Goal: Find specific page/section: Find specific page/section

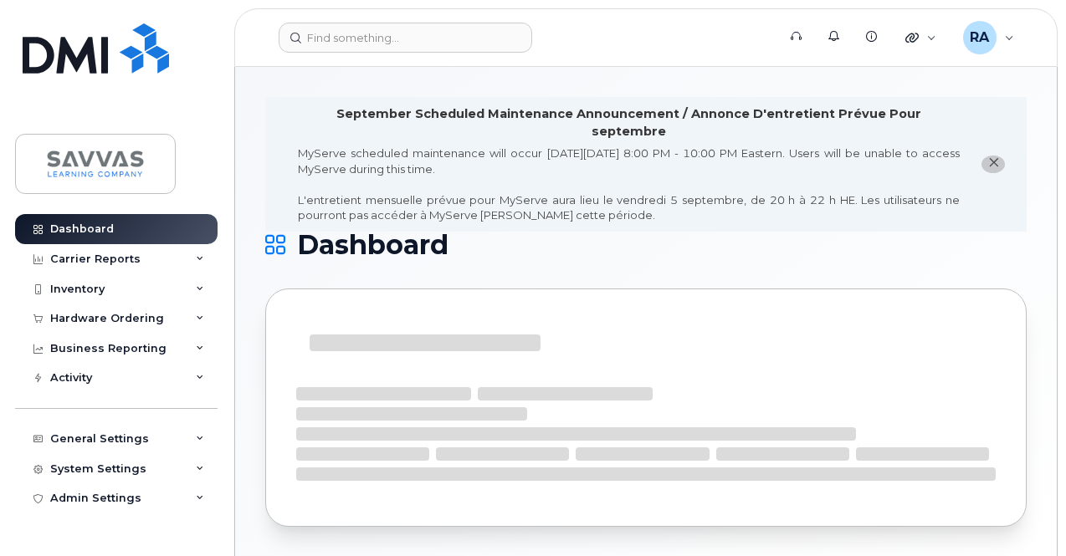
scroll to position [8, 0]
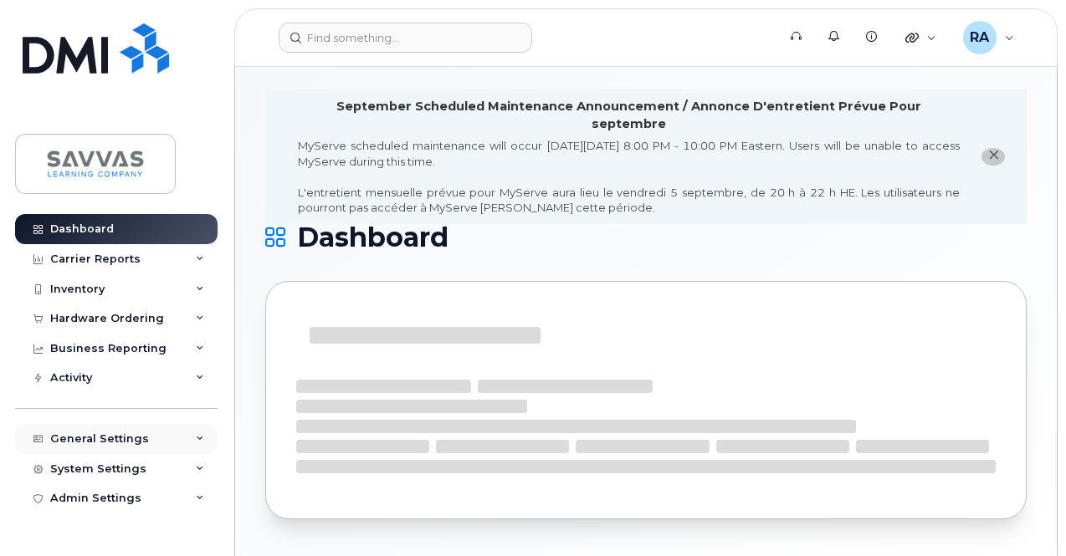
click at [84, 439] on div "General Settings" at bounding box center [99, 439] width 99 height 13
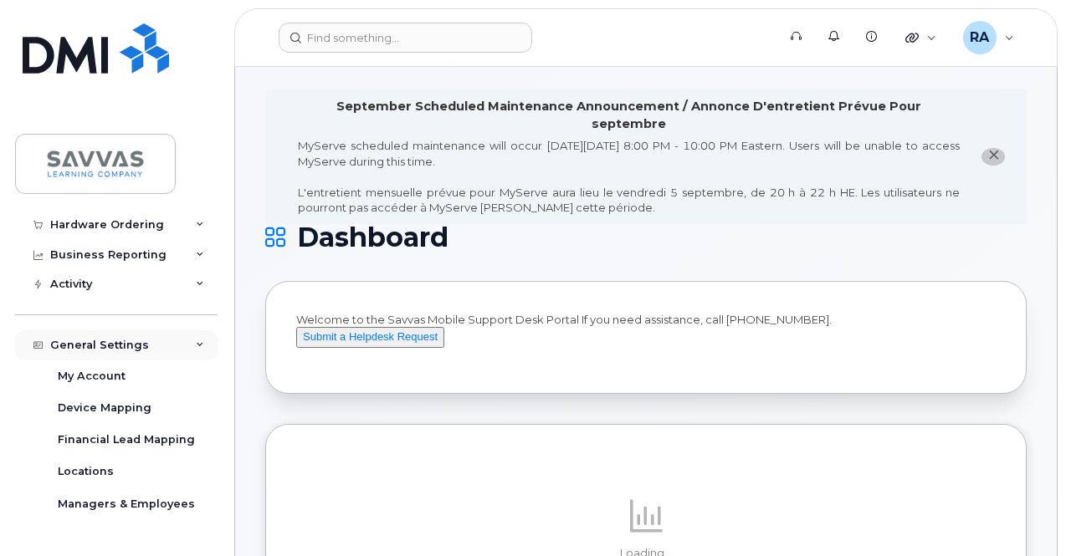
scroll to position [167, 0]
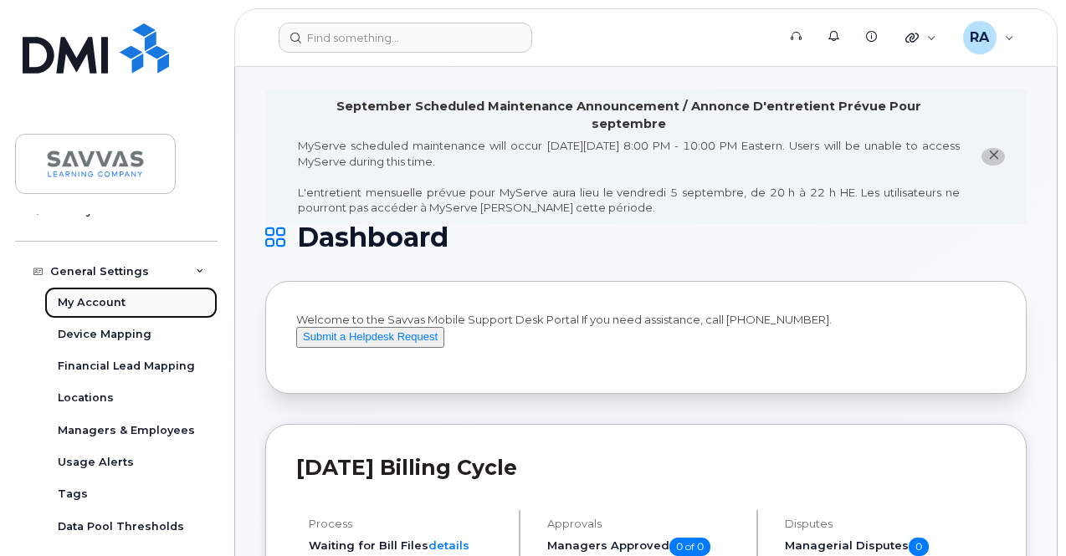
click at [92, 302] on div "My Account" at bounding box center [92, 302] width 68 height 15
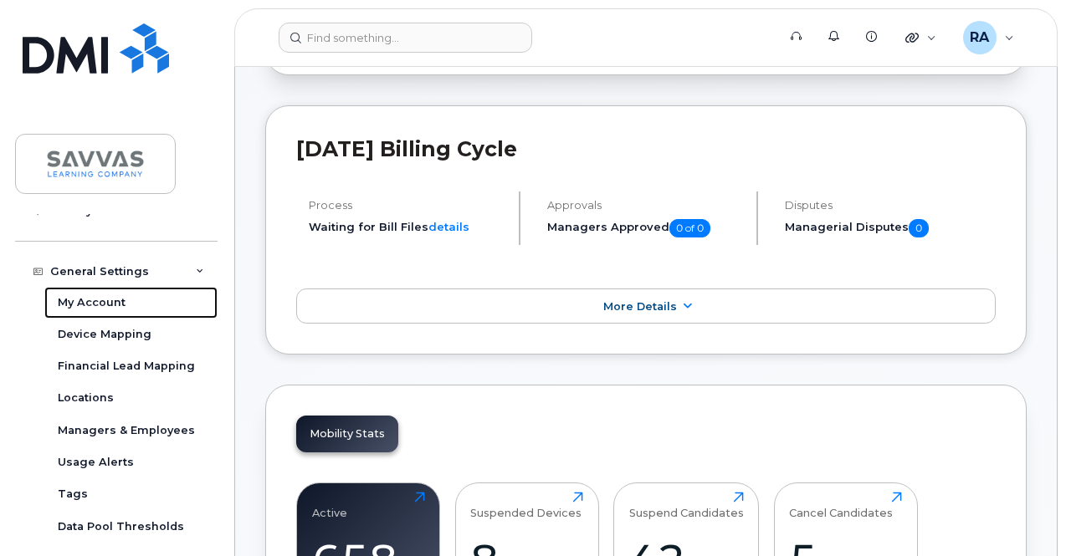
scroll to position [342, 0]
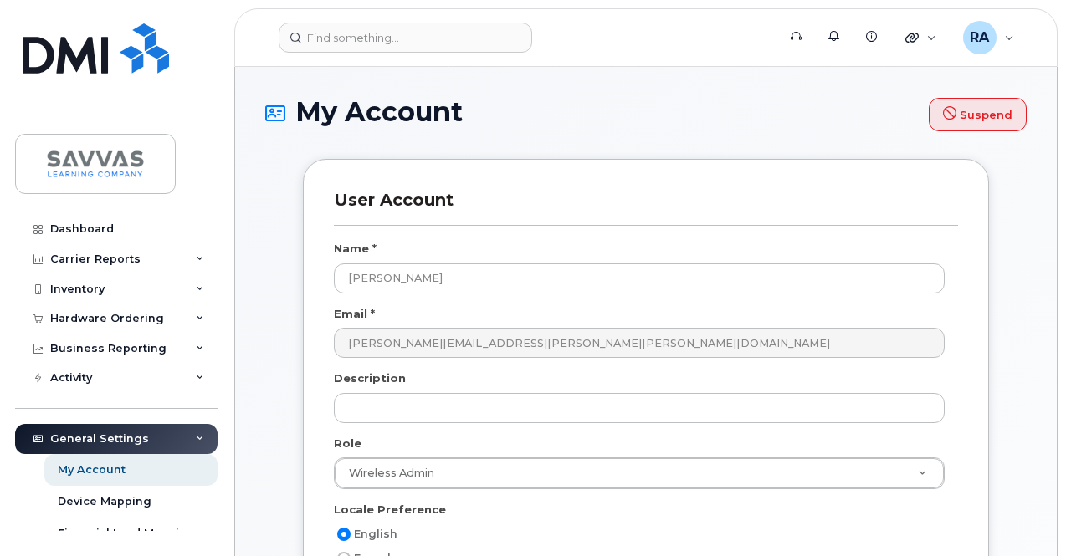
select select
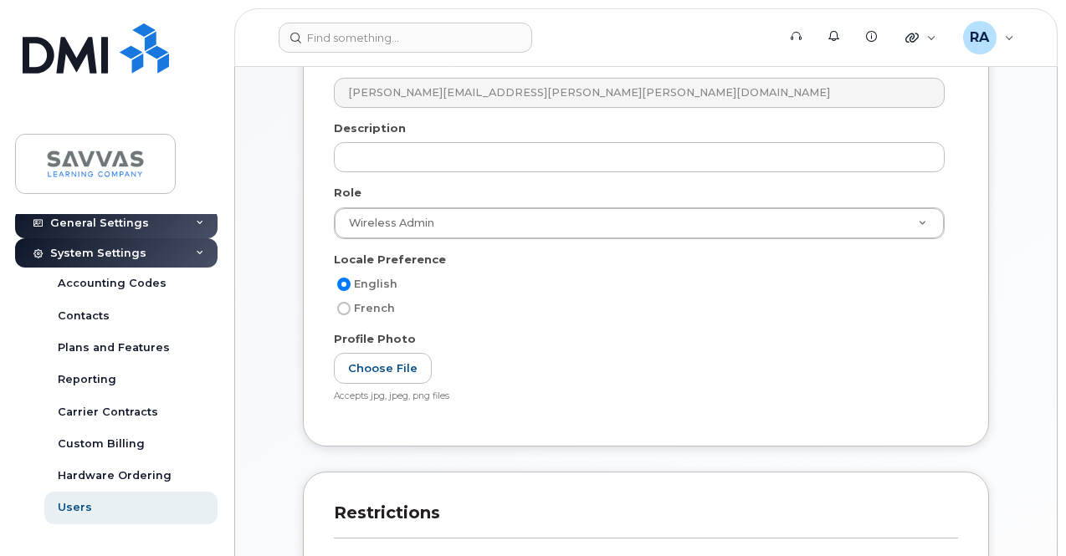
scroll to position [502, 0]
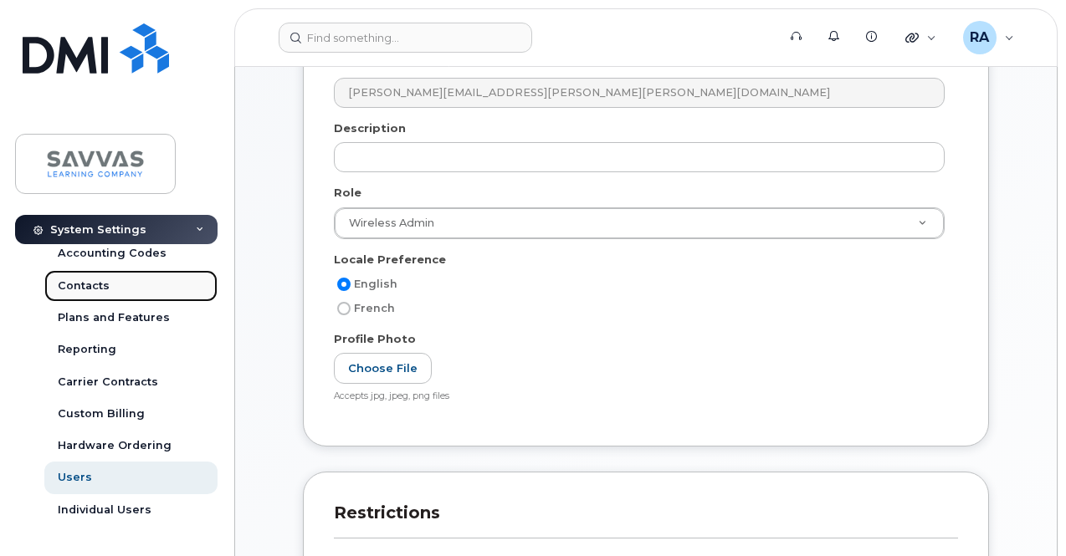
click at [111, 280] on link "Contacts" at bounding box center [130, 286] width 173 height 32
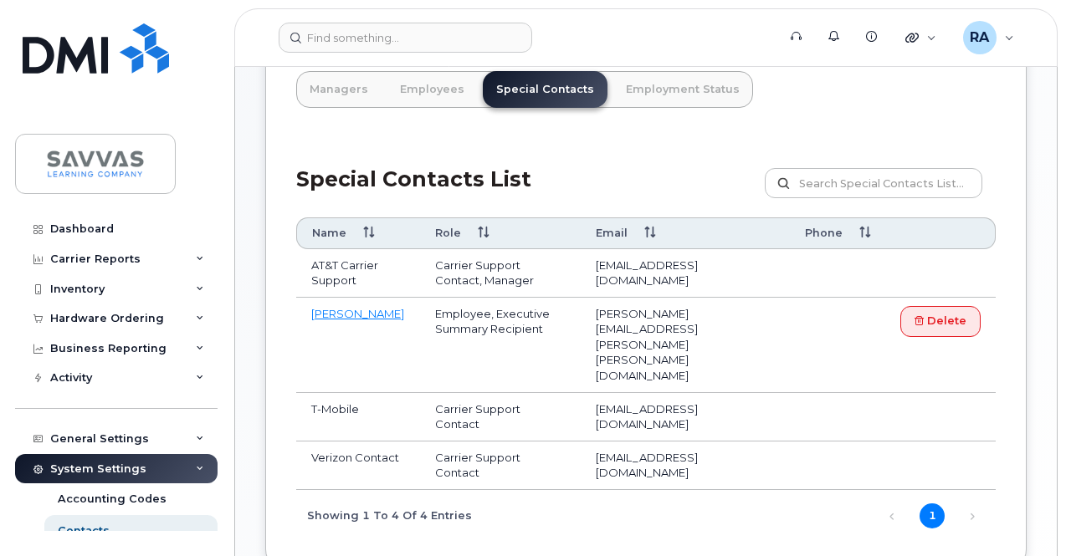
scroll to position [335, 0]
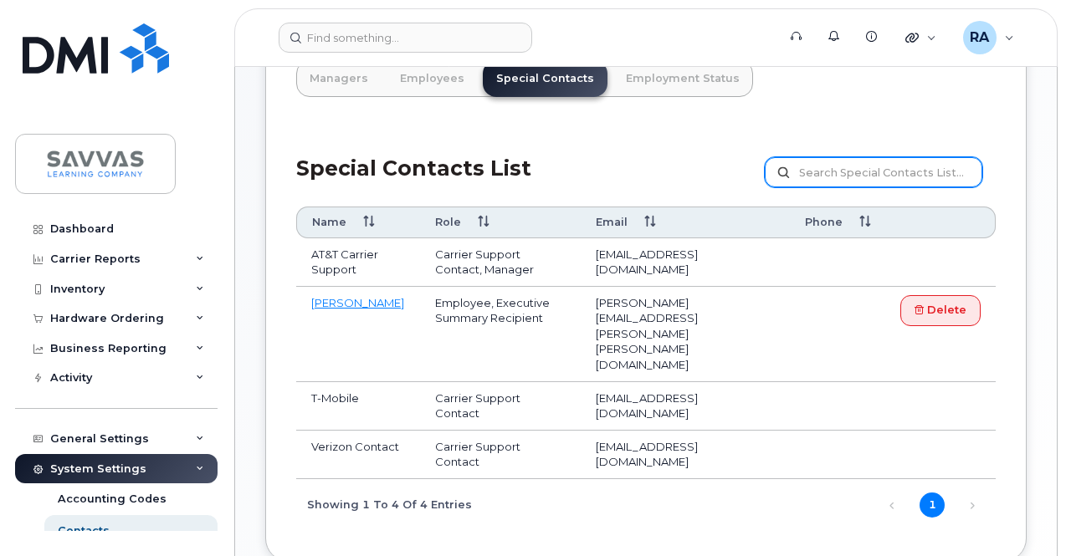
click at [856, 172] on input "text" at bounding box center [874, 172] width 218 height 30
click at [807, 178] on input "text" at bounding box center [874, 172] width 218 height 30
type input "[PERSON_NAME]"
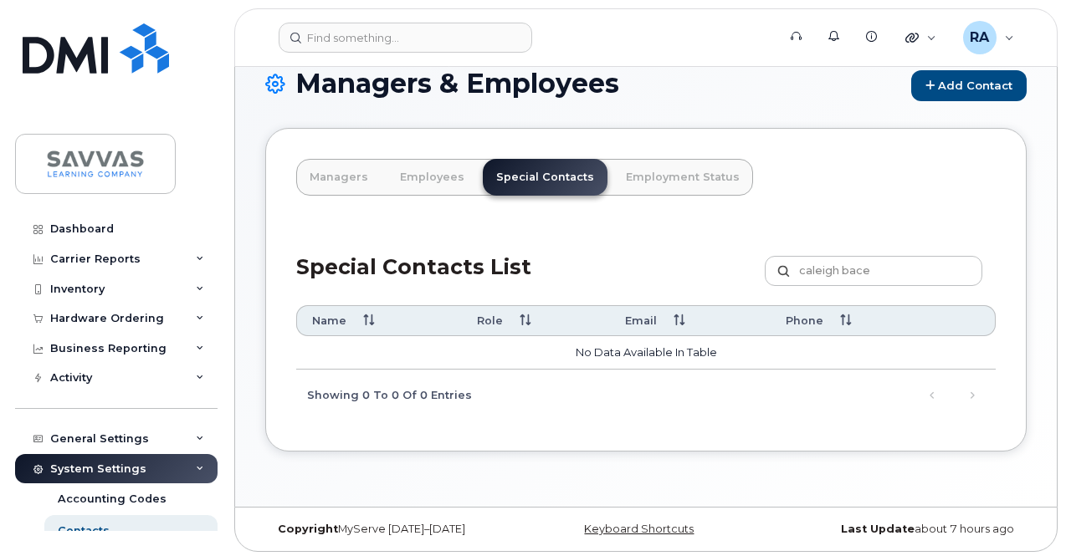
scroll to position [146, 0]
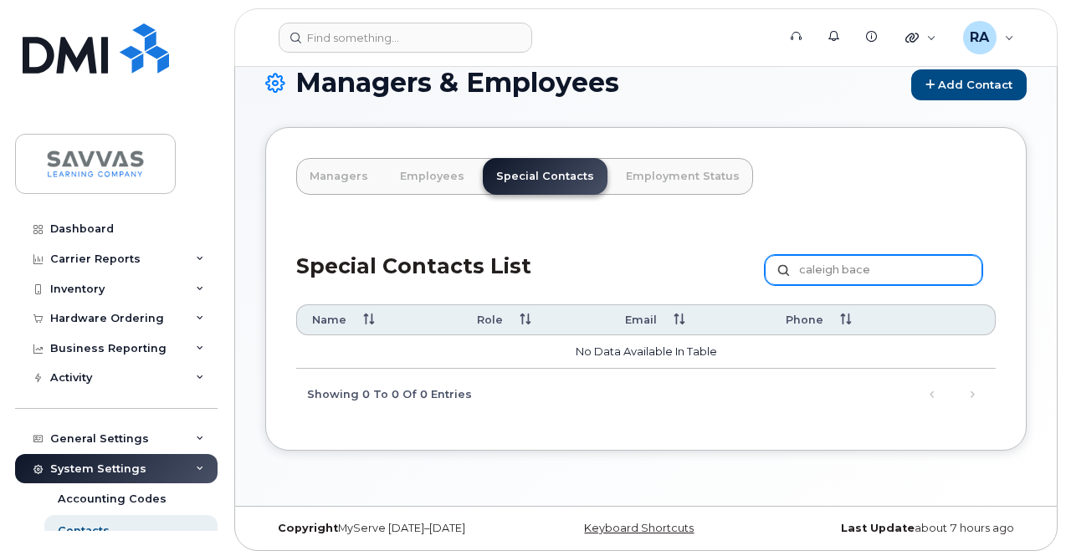
drag, startPoint x: 872, startPoint y: 270, endPoint x: 844, endPoint y: 272, distance: 27.7
click at [844, 272] on input "caleigh bace" at bounding box center [874, 270] width 218 height 30
type input "caleigh Pace"
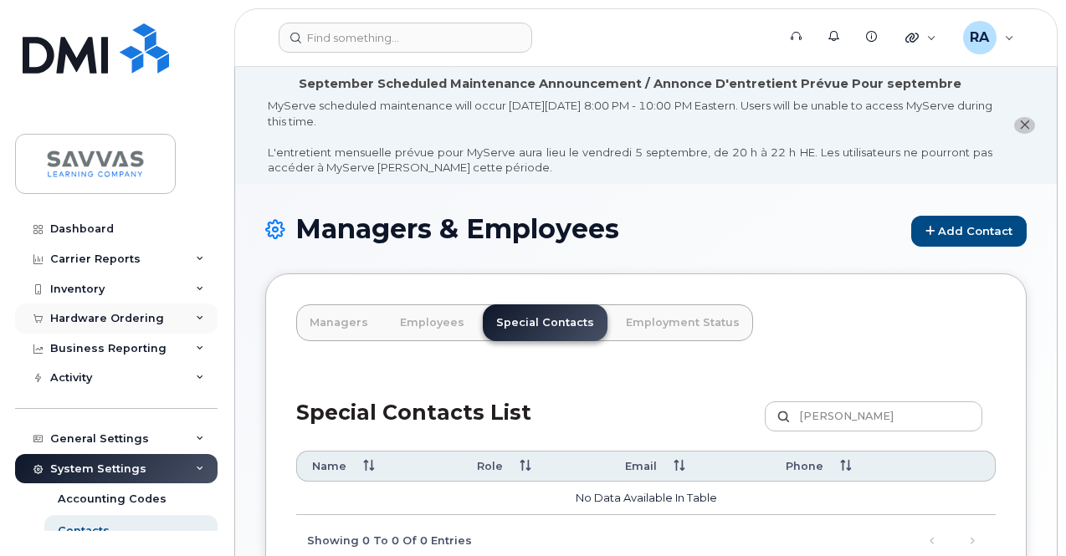
click at [77, 315] on div "Hardware Ordering" at bounding box center [107, 318] width 114 height 13
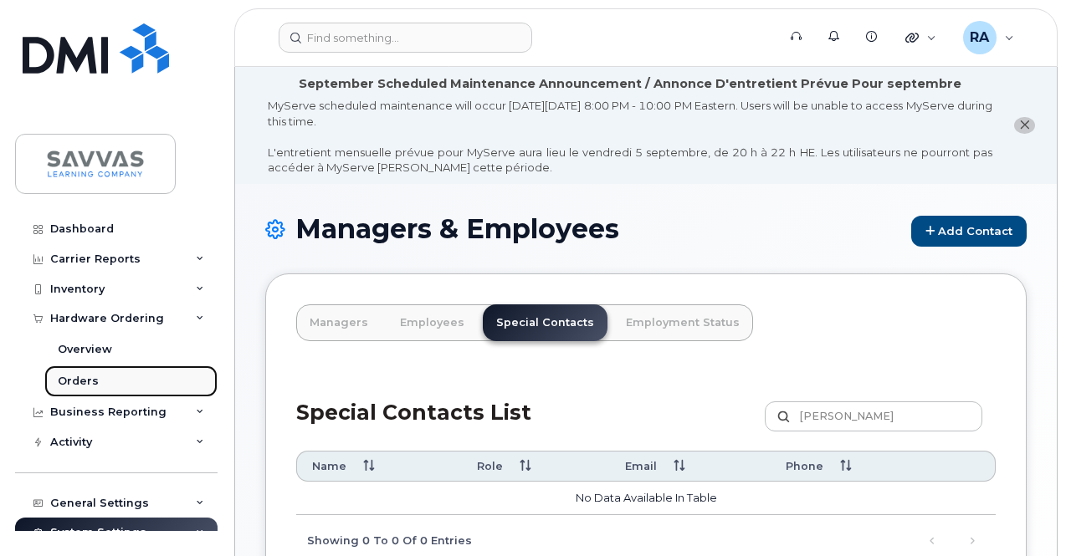
click at [84, 372] on link "Orders" at bounding box center [130, 382] width 173 height 32
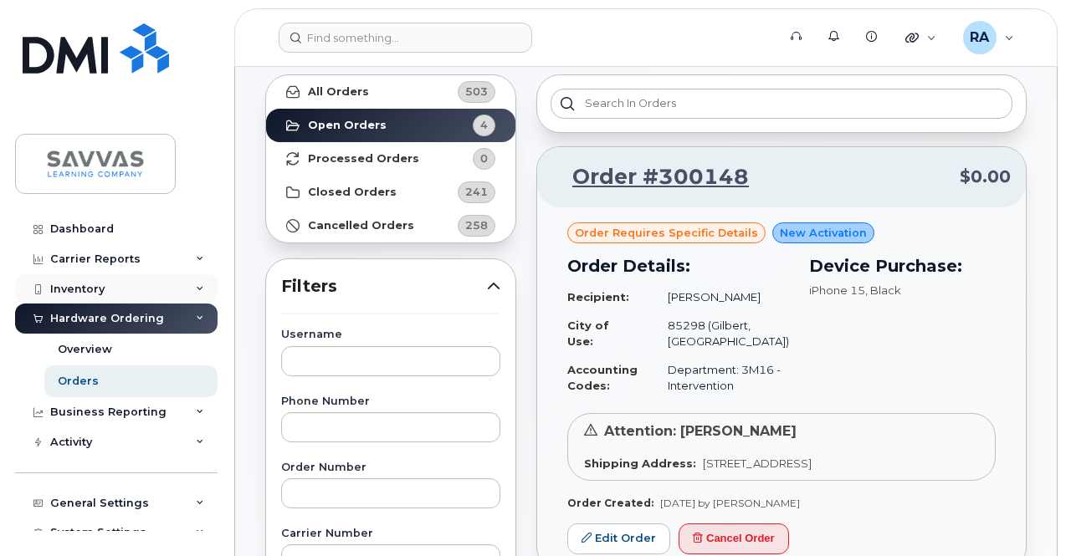
click at [92, 289] on div "Inventory" at bounding box center [77, 289] width 54 height 13
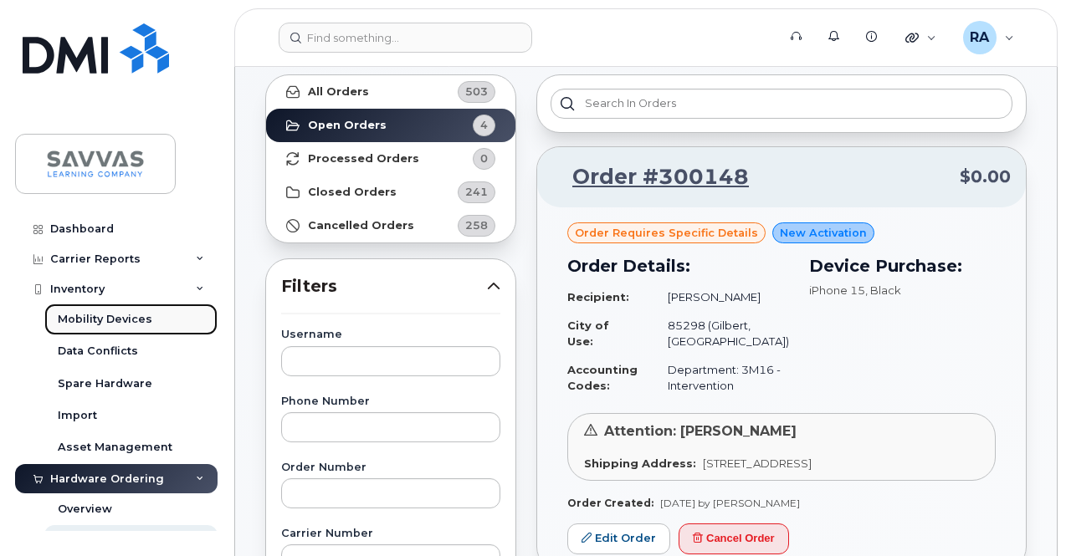
drag, startPoint x: 133, startPoint y: 321, endPoint x: 154, endPoint y: 321, distance: 20.9
click at [132, 321] on div "Mobility Devices" at bounding box center [105, 319] width 95 height 15
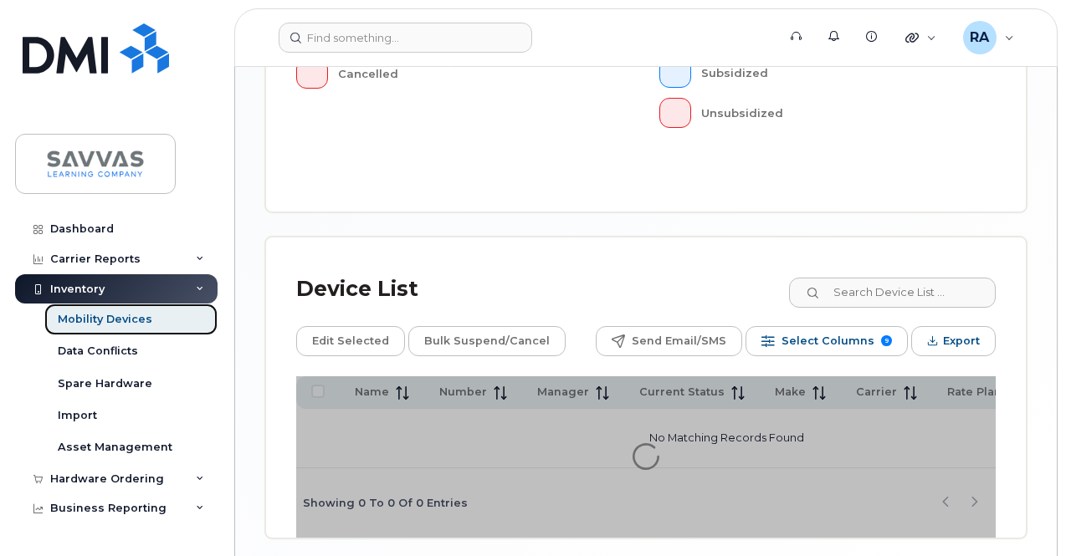
scroll to position [752, 0]
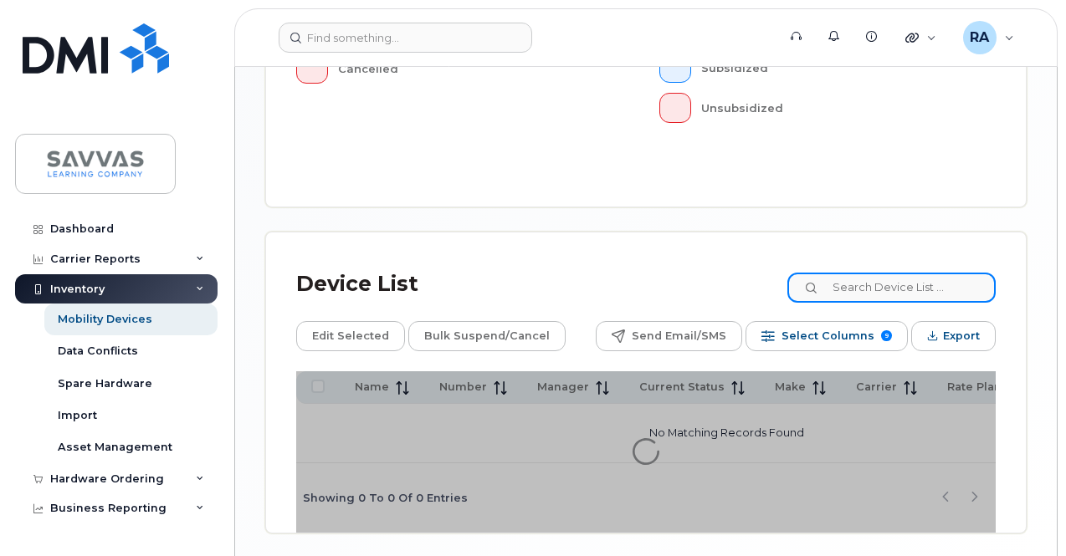
click at [868, 273] on input at bounding box center [891, 288] width 208 height 30
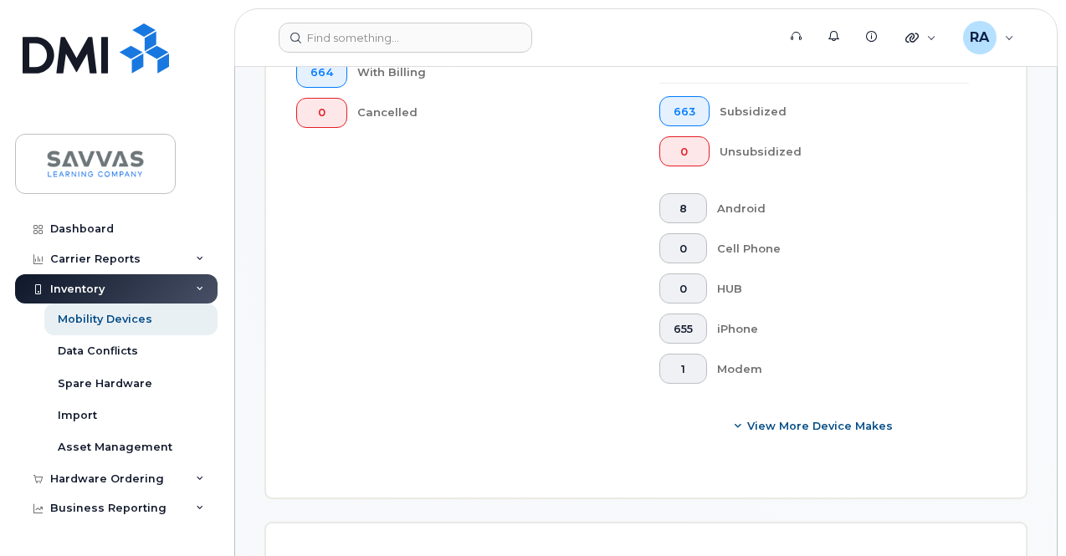
scroll to position [796, 0]
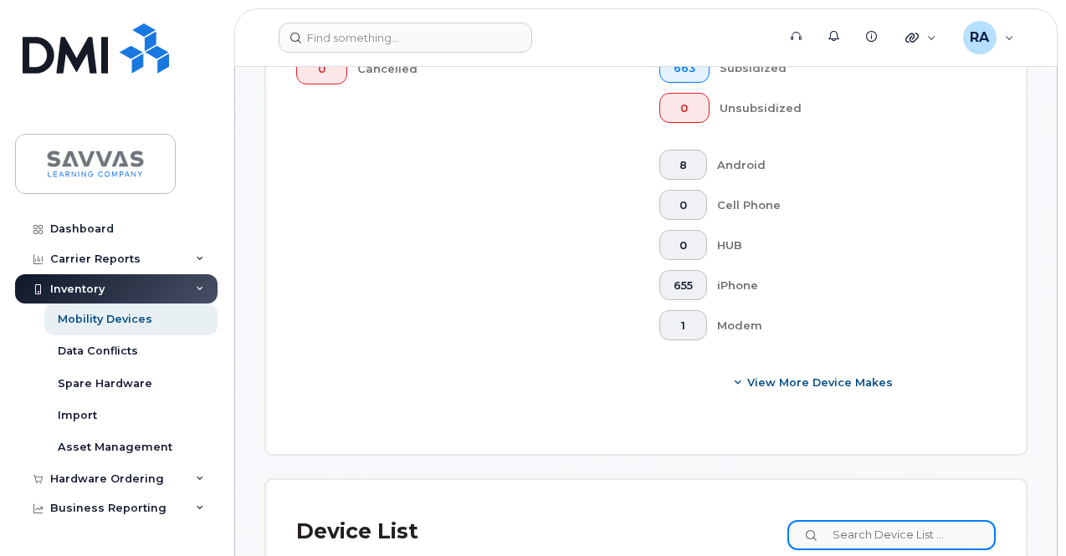
type input "X"
type input "Caleigh Pace"
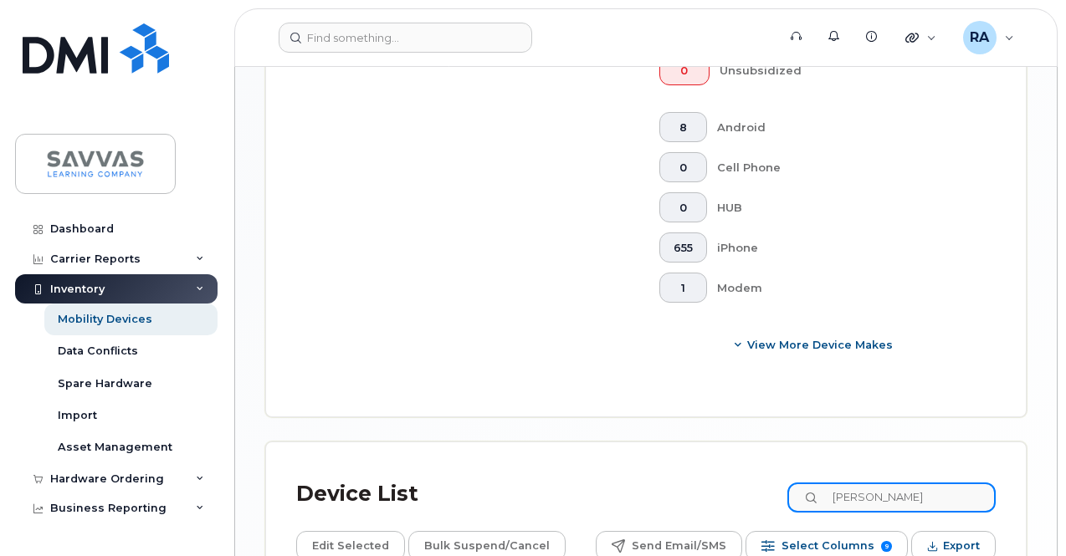
scroll to position [853, 0]
